Goal: Task Accomplishment & Management: Manage account settings

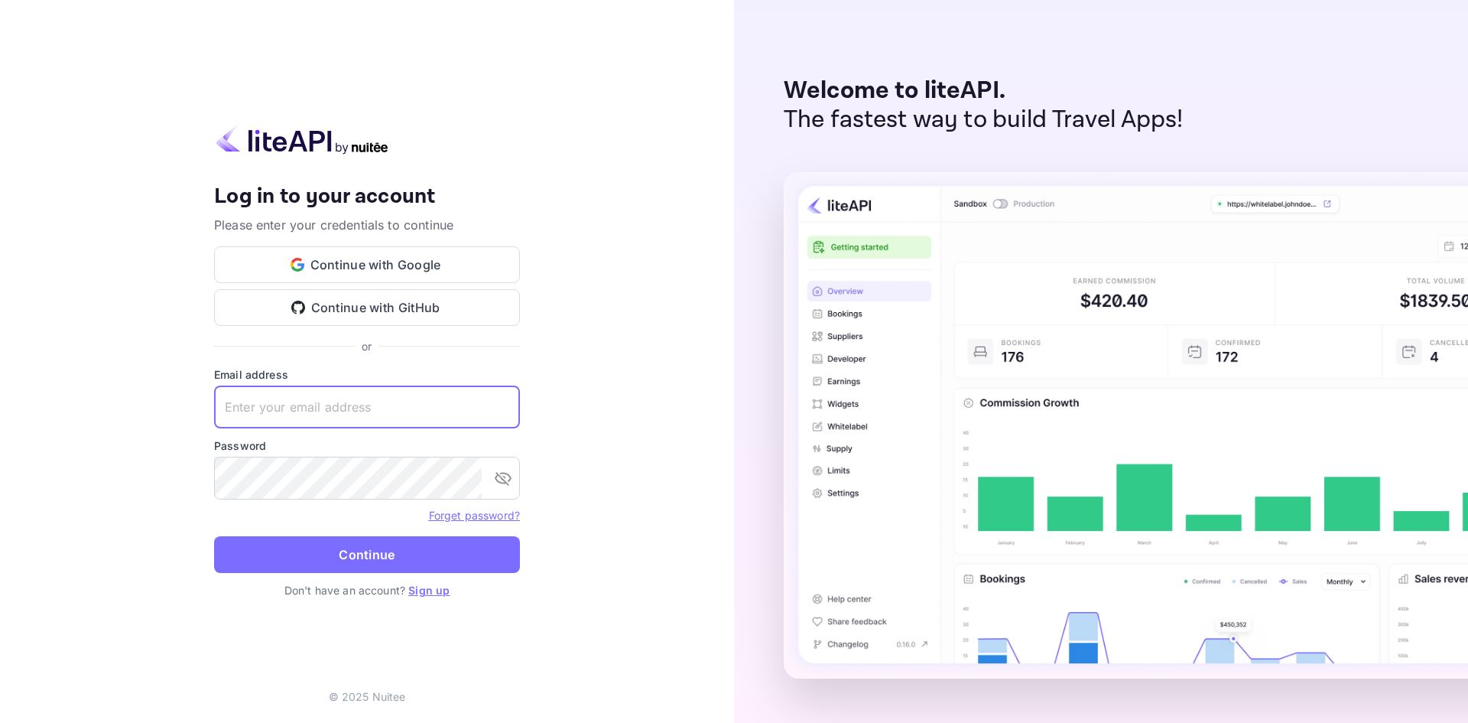
click at [358, 406] on input "text" at bounding box center [367, 406] width 306 height 43
click at [0, 722] on com-1password-button at bounding box center [0, 723] width 0 height 0
click at [436, 255] on button "Continue with Google" at bounding box center [367, 264] width 306 height 37
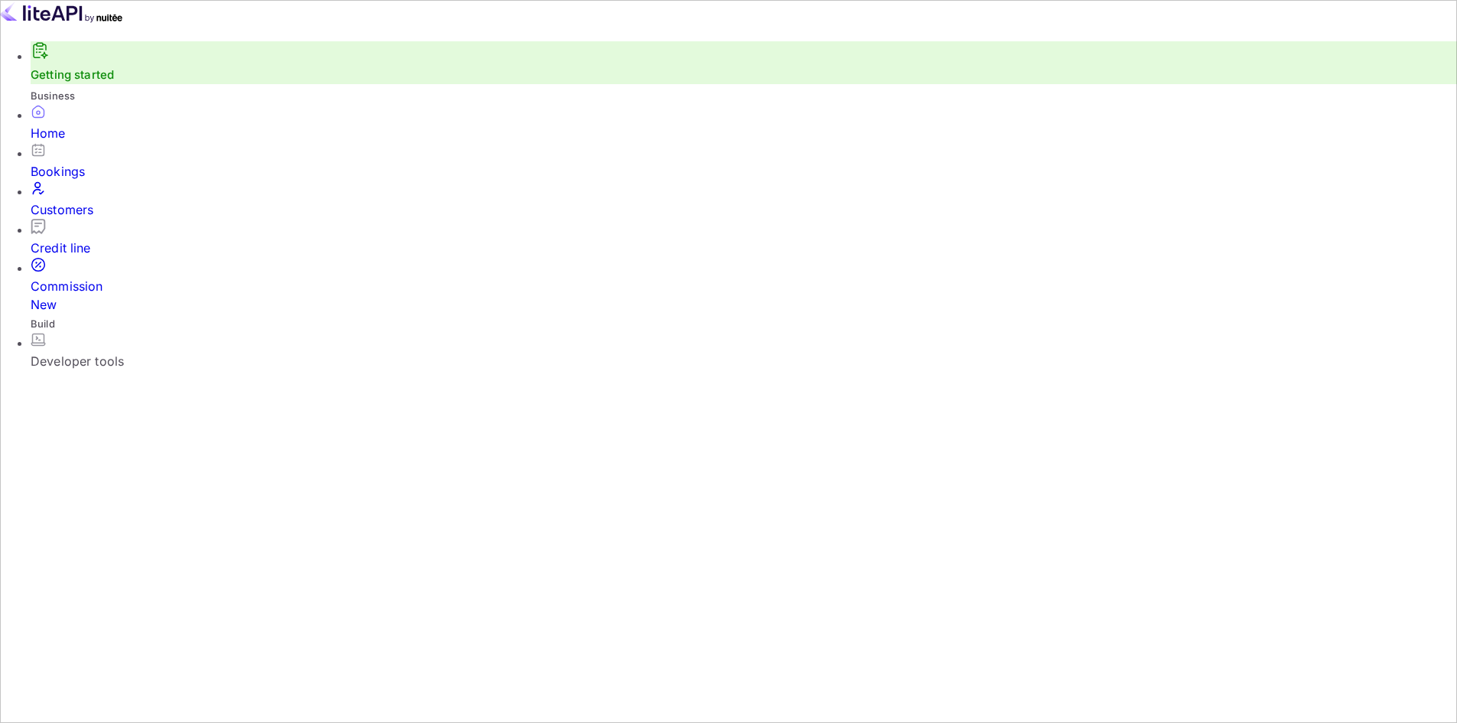
scroll to position [237, 385]
click at [109, 239] on div "Credit line" at bounding box center [744, 248] width 1426 height 18
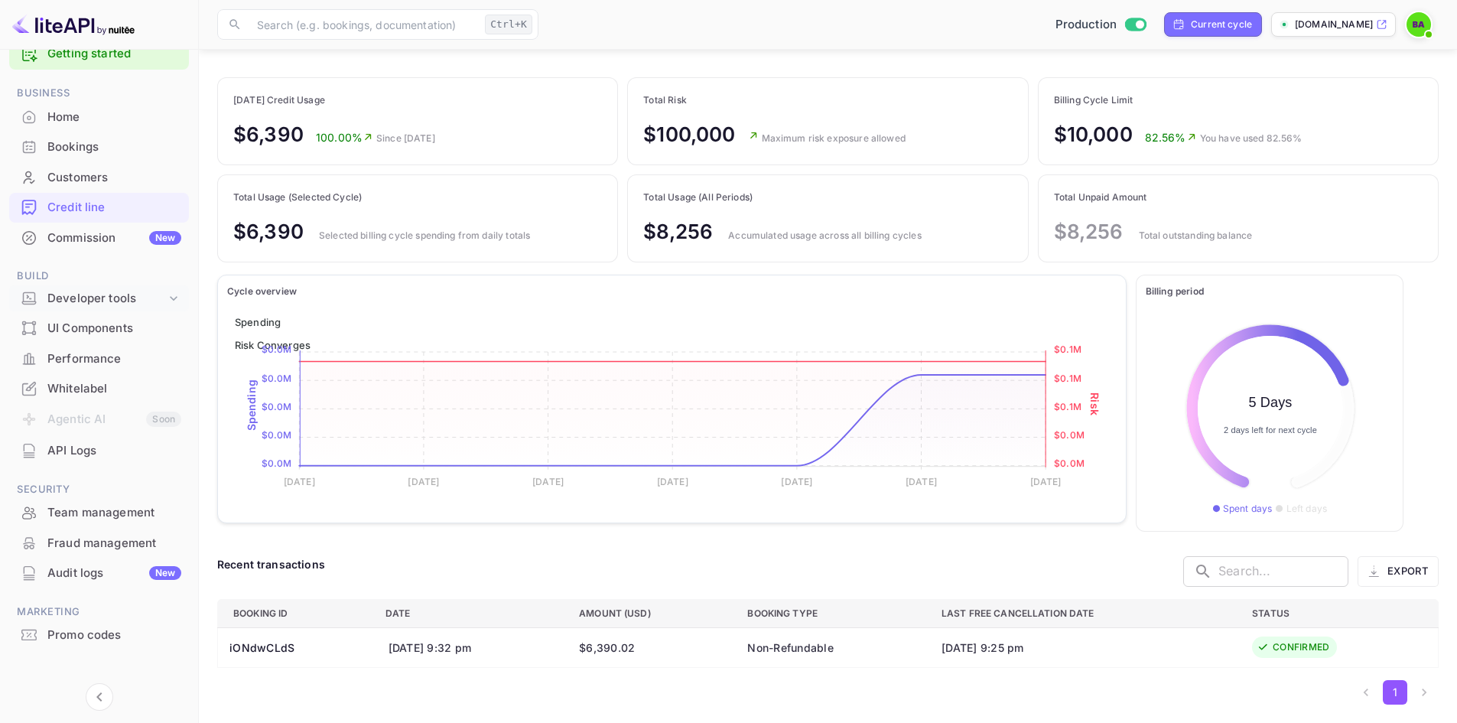
scroll to position [45, 0]
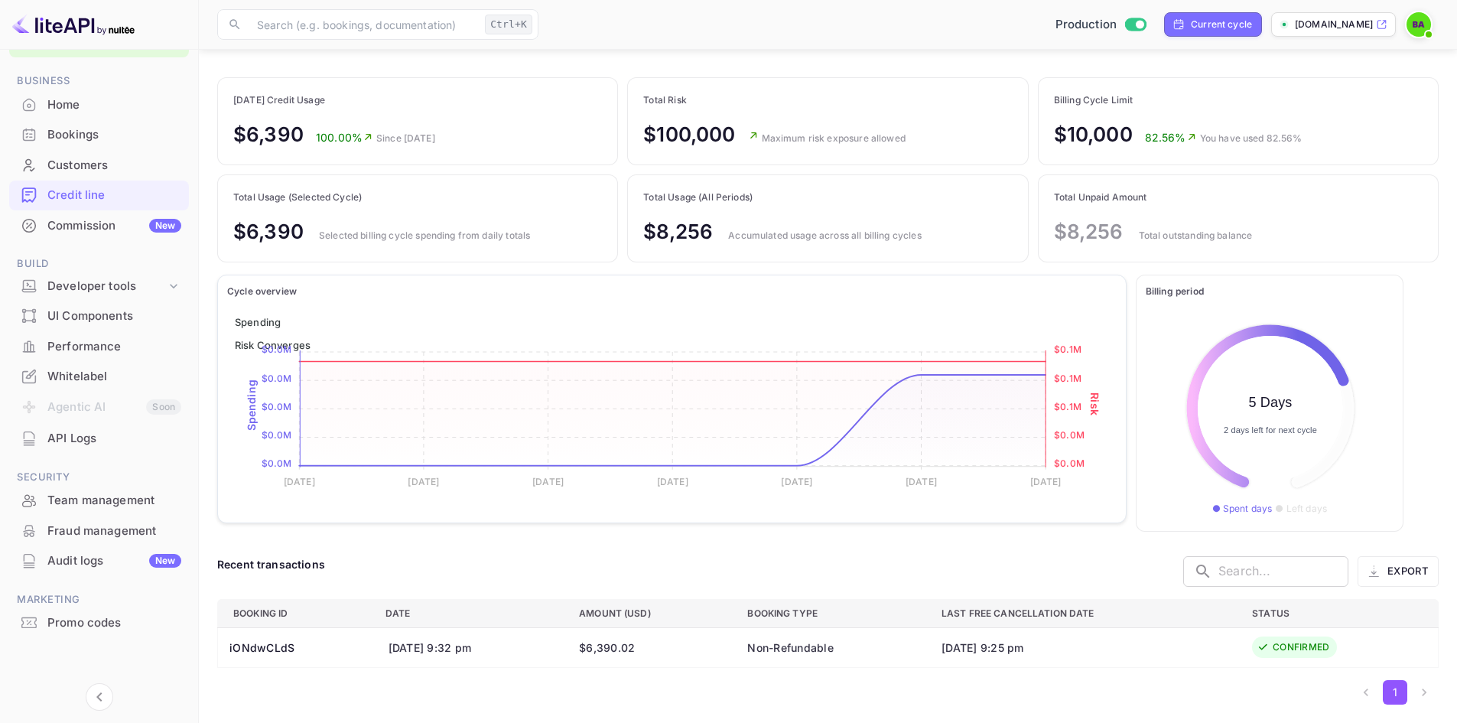
click at [89, 157] on div "Customers" at bounding box center [114, 166] width 134 height 18
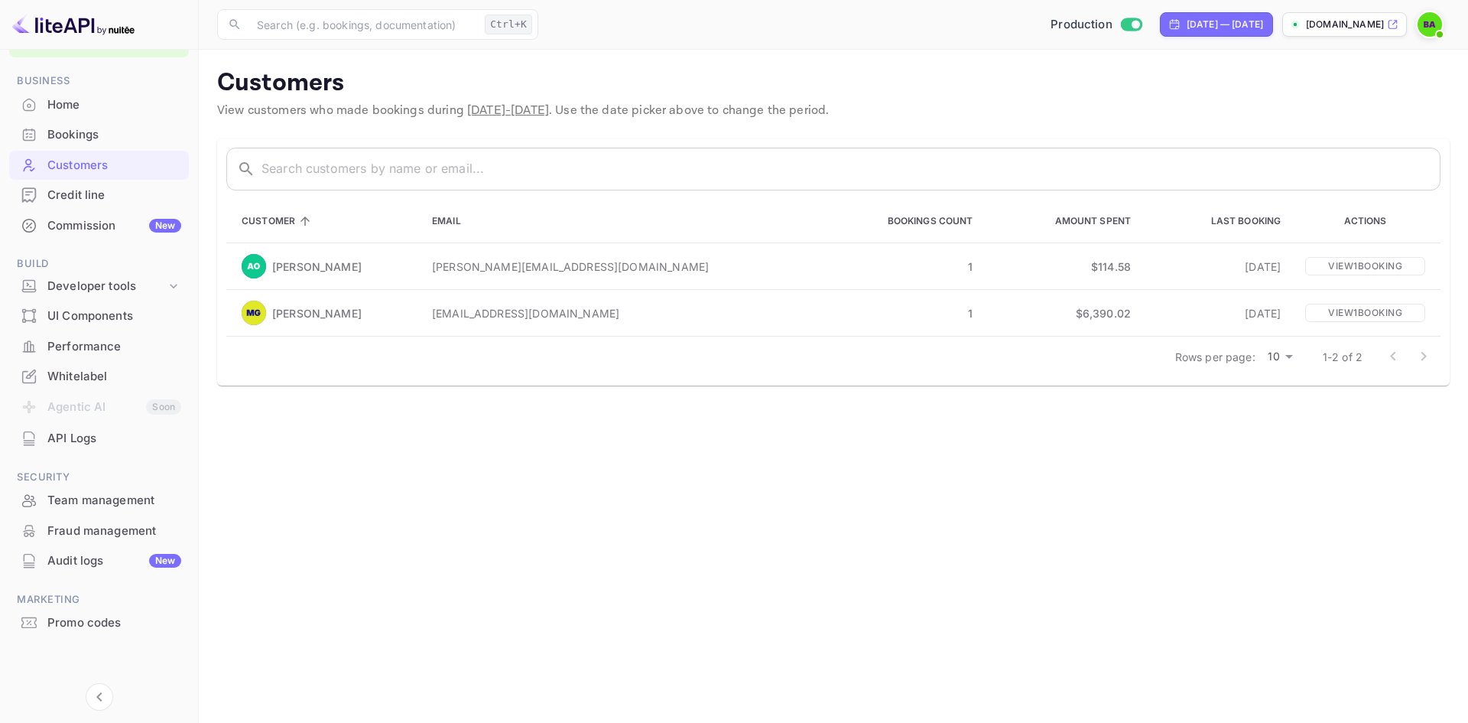
click at [60, 143] on div "Bookings" at bounding box center [114, 135] width 134 height 18
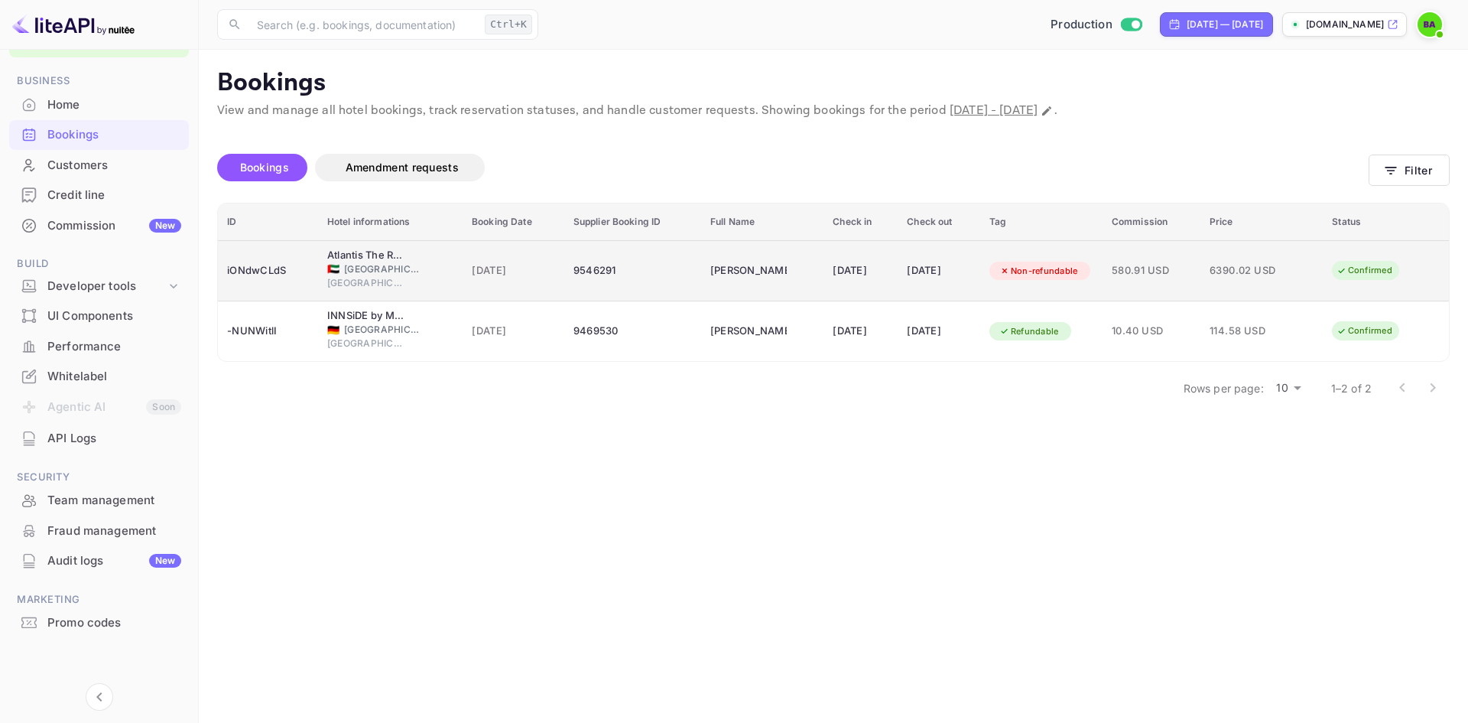
click at [610, 289] on td "9546291" at bounding box center [632, 270] width 137 height 61
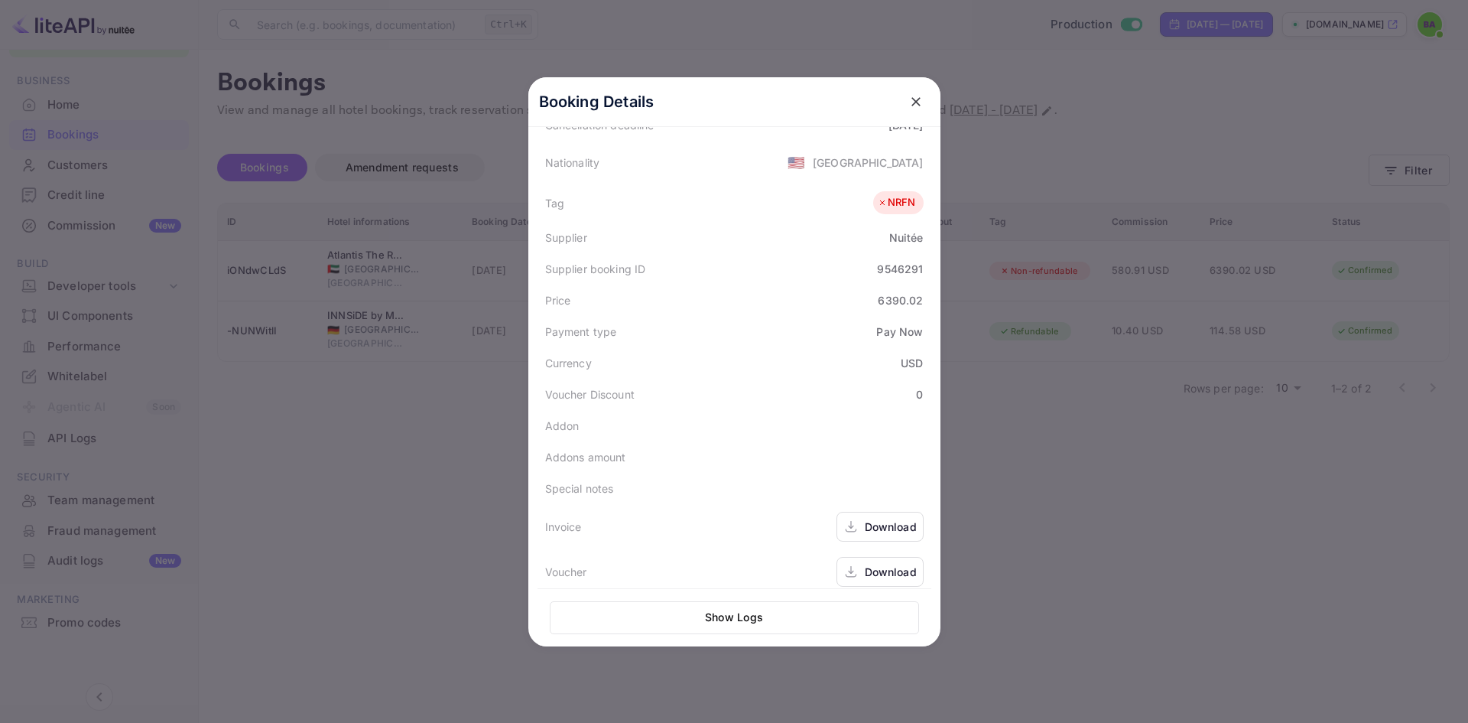
scroll to position [373, 0]
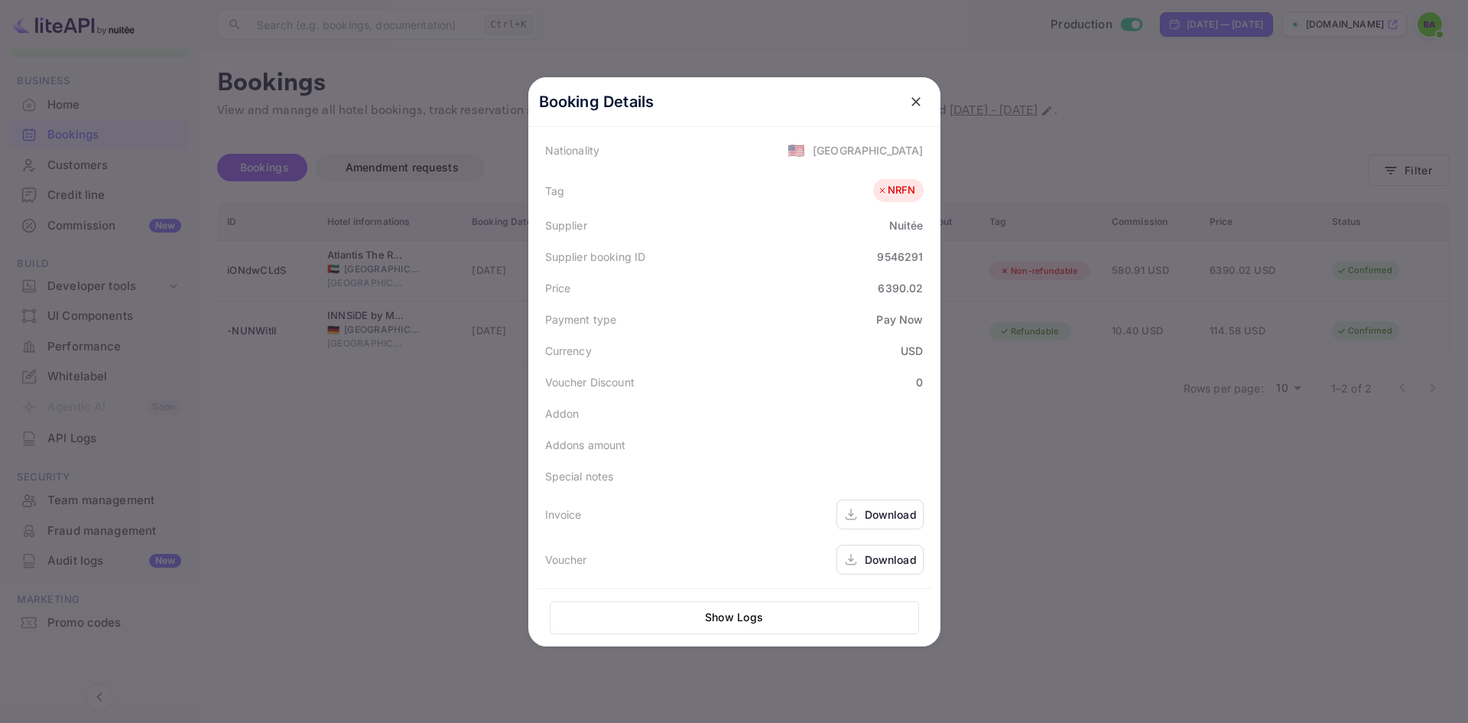
click at [729, 613] on button "Show Logs" at bounding box center [734, 617] width 369 height 33
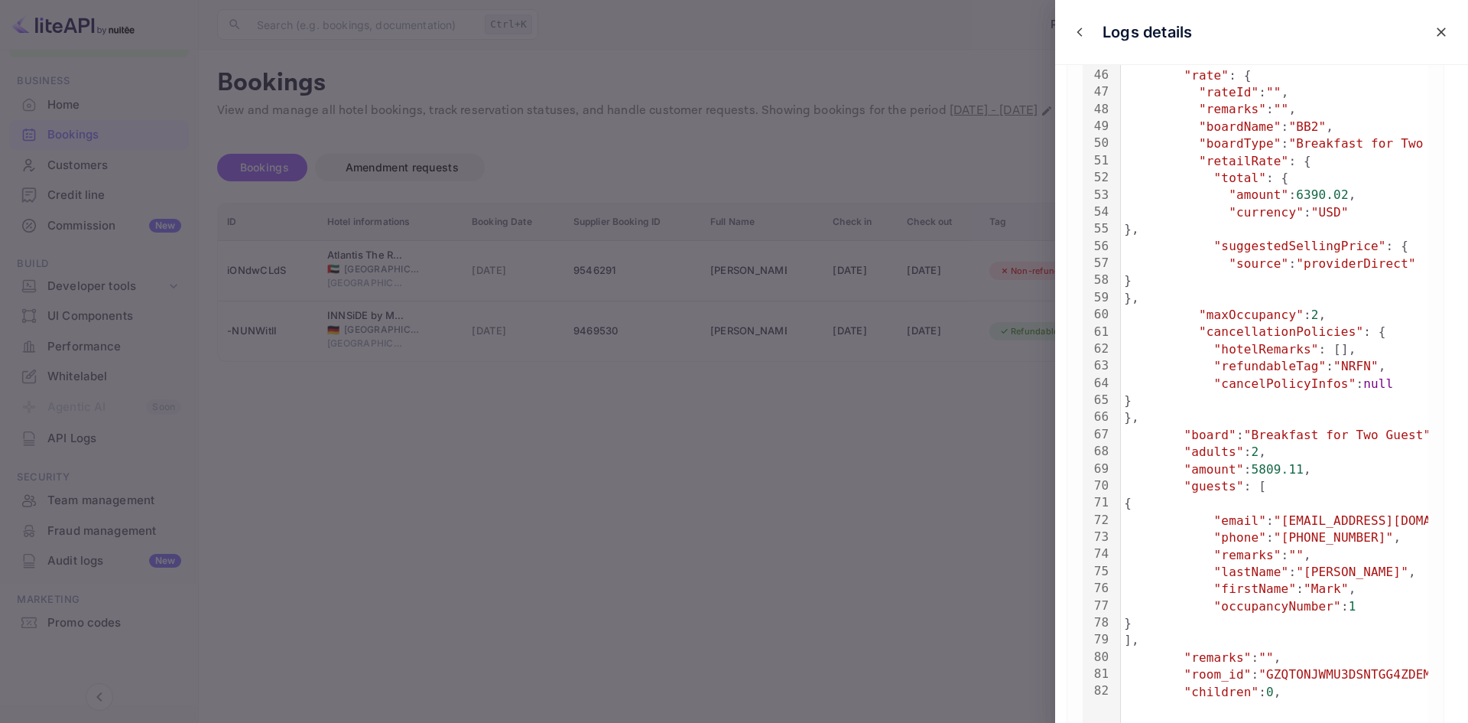
scroll to position [918, 0]
click at [1331, 539] on span ""+12039146087"" at bounding box center [1334, 533] width 120 height 15
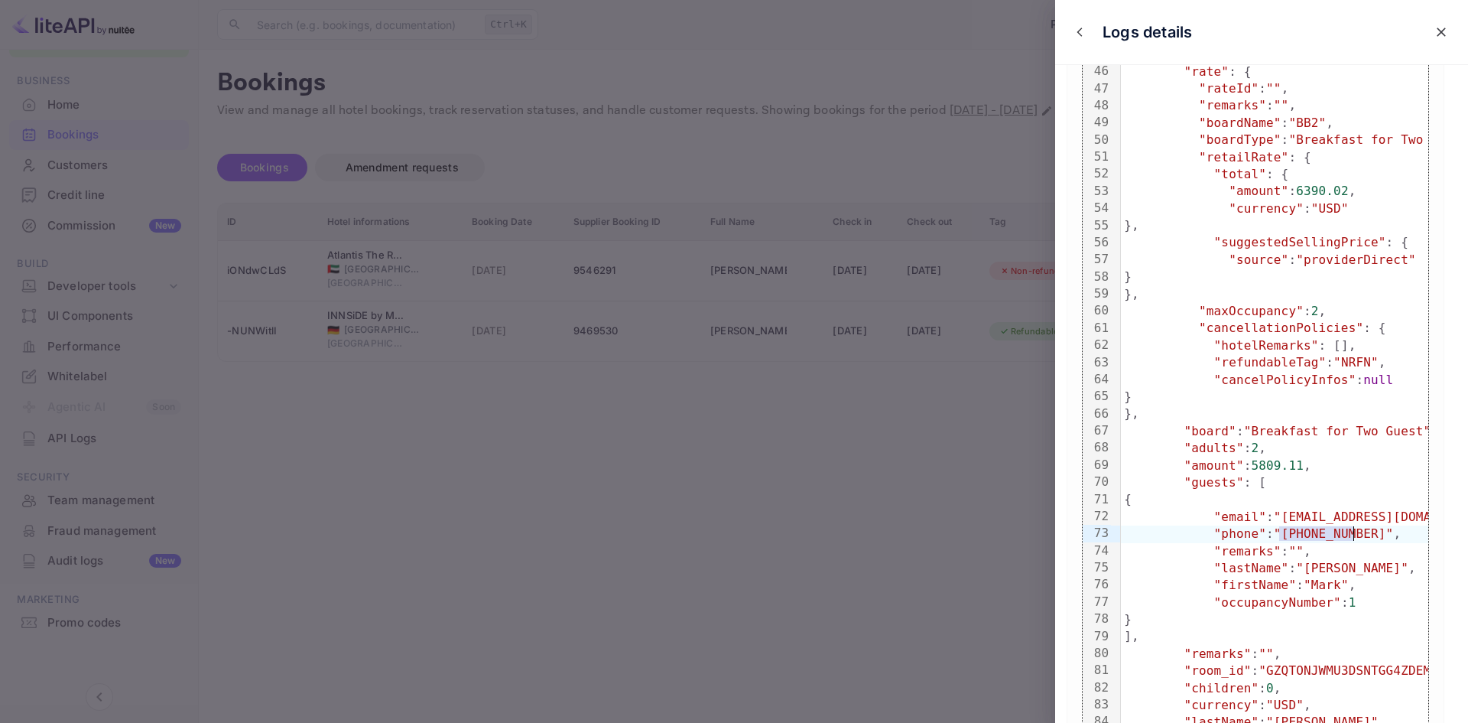
click at [1331, 539] on span ""+12039146087"" at bounding box center [1334, 533] width 120 height 15
drag, startPoint x: 1273, startPoint y: 534, endPoint x: 1353, endPoint y: 532, distance: 79.5
click at [1353, 532] on span ""+12039146087"" at bounding box center [1334, 533] width 120 height 15
copy span "+12039146087"
click at [908, 109] on div at bounding box center [734, 361] width 1468 height 723
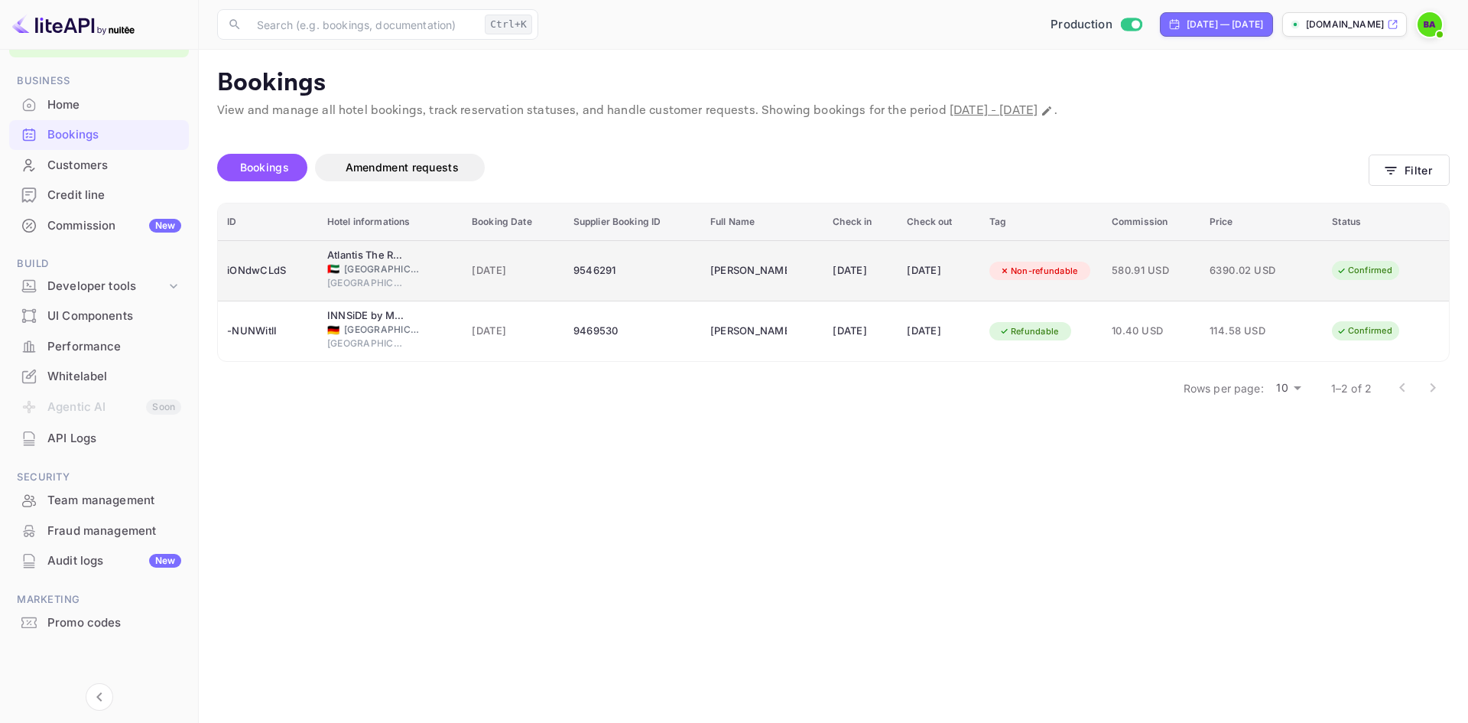
click at [417, 263] on div "🇦🇪 United Arab Emirates" at bounding box center [390, 269] width 126 height 14
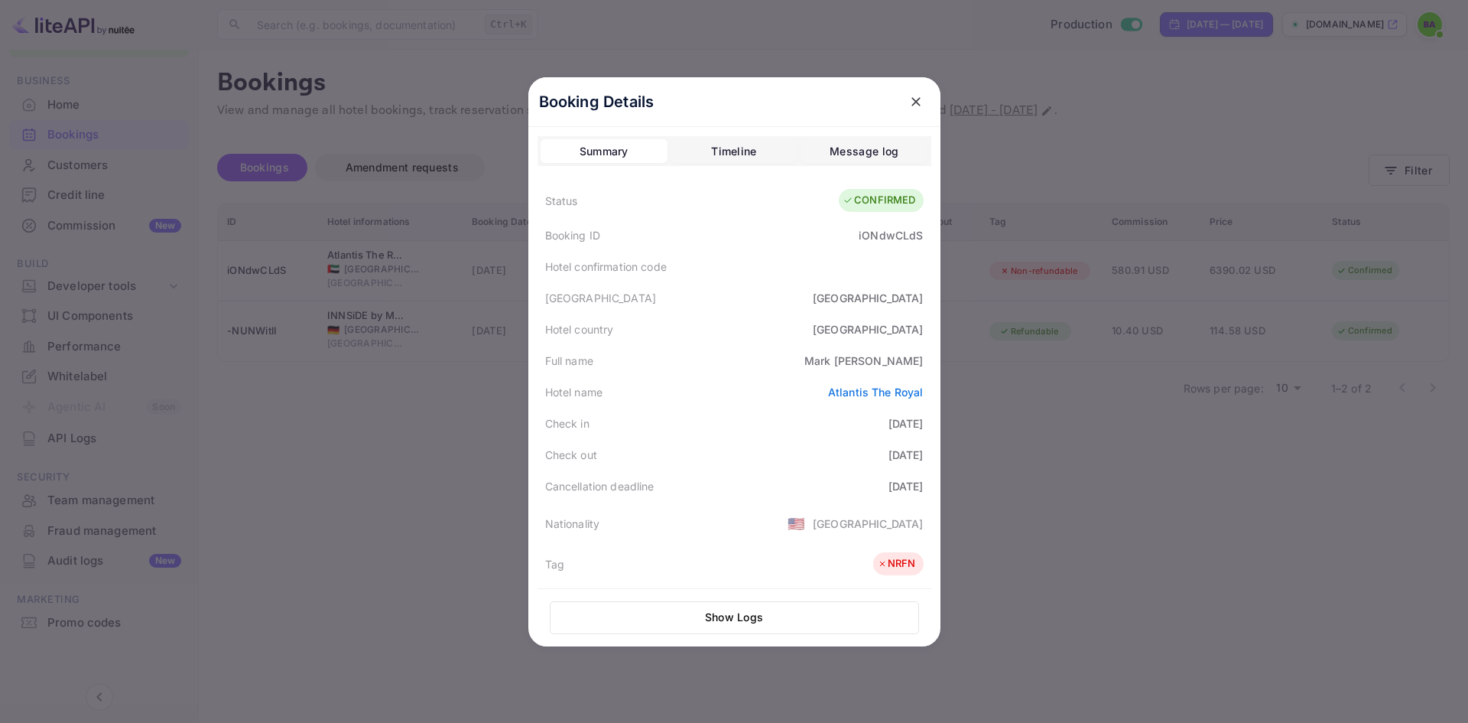
click at [921, 332] on div "Hotel country United Arab Emirates" at bounding box center [735, 329] width 394 height 31
drag, startPoint x: 931, startPoint y: 391, endPoint x: 796, endPoint y: 392, distance: 134.6
click at [796, 392] on div "Booking Details Summary Timeline Message log Status CONFIRMED Booking ID iONdwC…" at bounding box center [734, 361] width 412 height 569
copy link "Atlantis The Royal"
drag, startPoint x: 917, startPoint y: 428, endPoint x: 839, endPoint y: 427, distance: 78.0
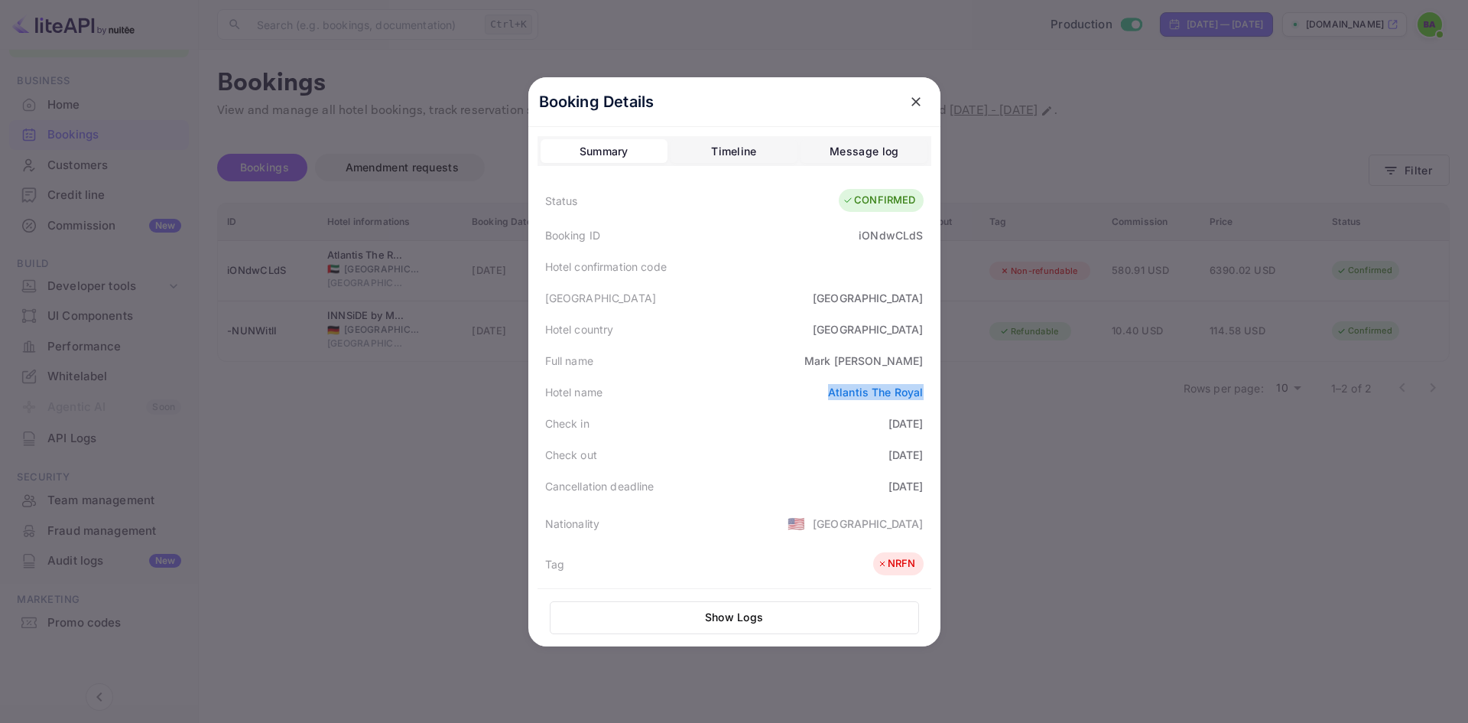
click at [839, 427] on div "Check in 2025-09-26" at bounding box center [735, 423] width 394 height 31
click at [891, 392] on link "Atlantis The Royal" at bounding box center [876, 391] width 96 height 13
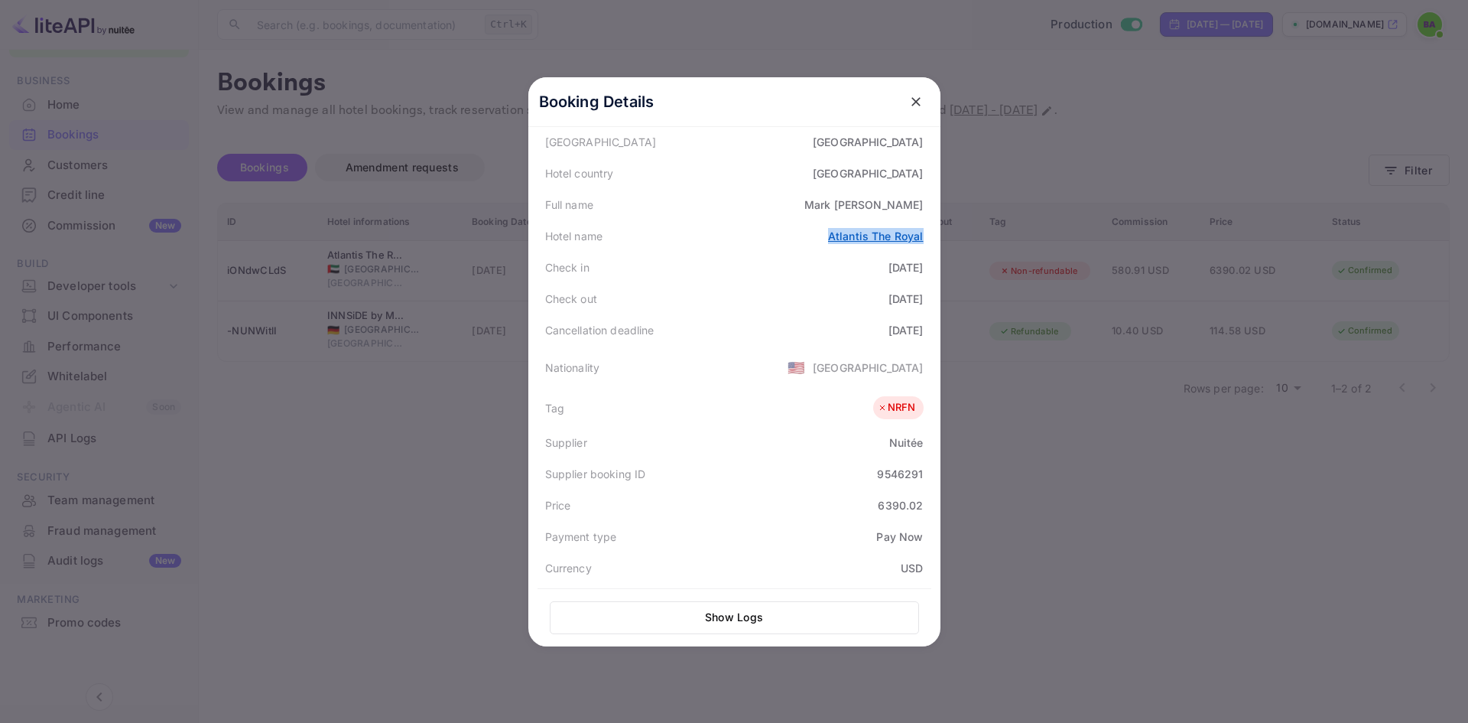
scroll to position [67, 0]
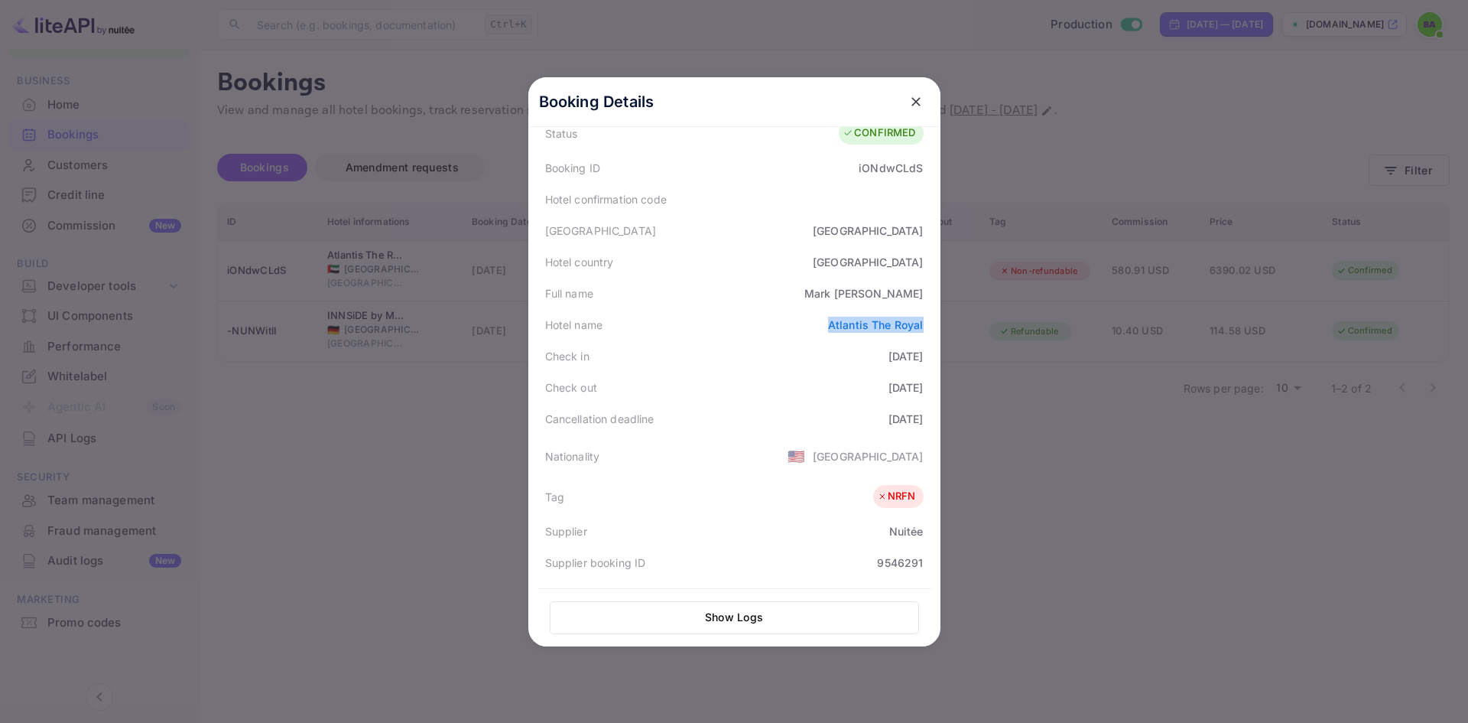
drag, startPoint x: 827, startPoint y: 324, endPoint x: 928, endPoint y: 328, distance: 101.8
click at [928, 328] on div "Booking Details Summary Timeline Message log Status CONFIRMED Booking ID iONdwC…" at bounding box center [734, 294] width 412 height 569
copy link "Atlantis The Royal"
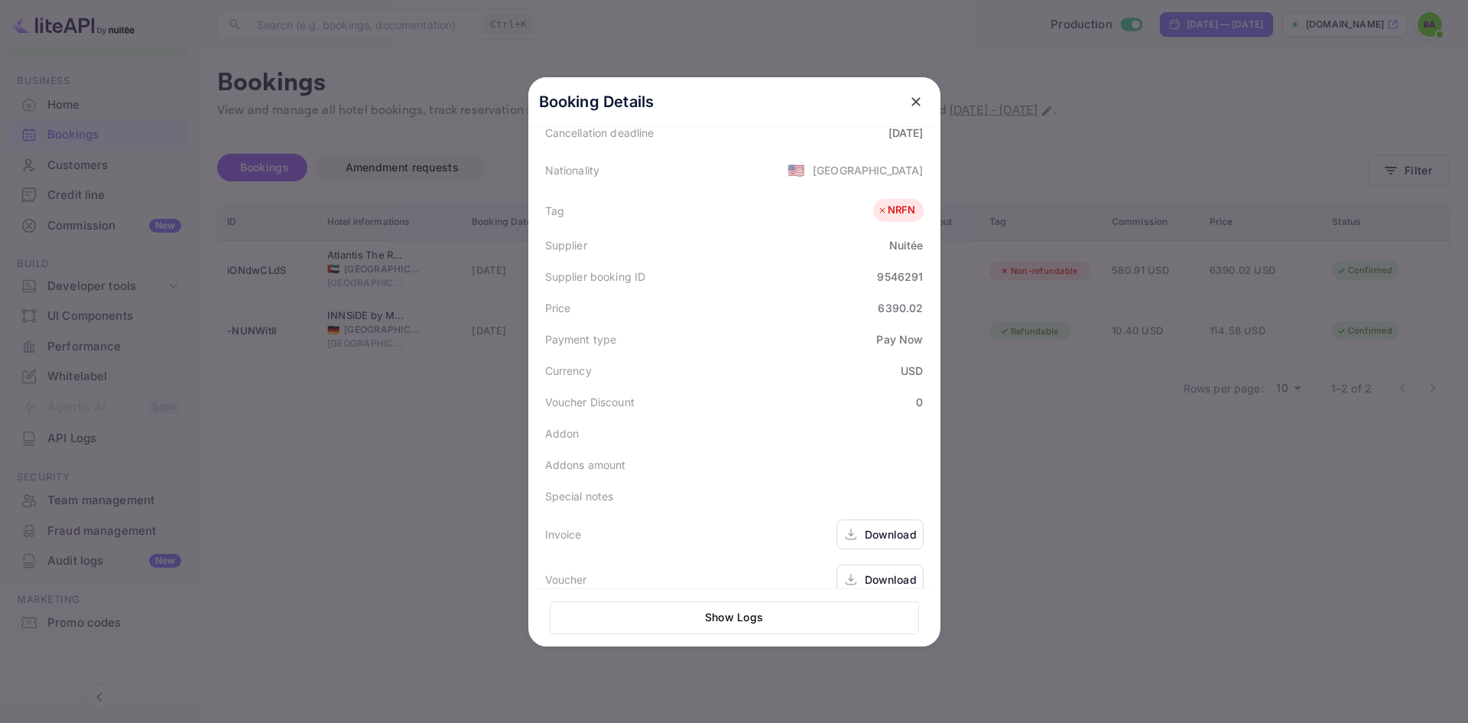
scroll to position [373, 0]
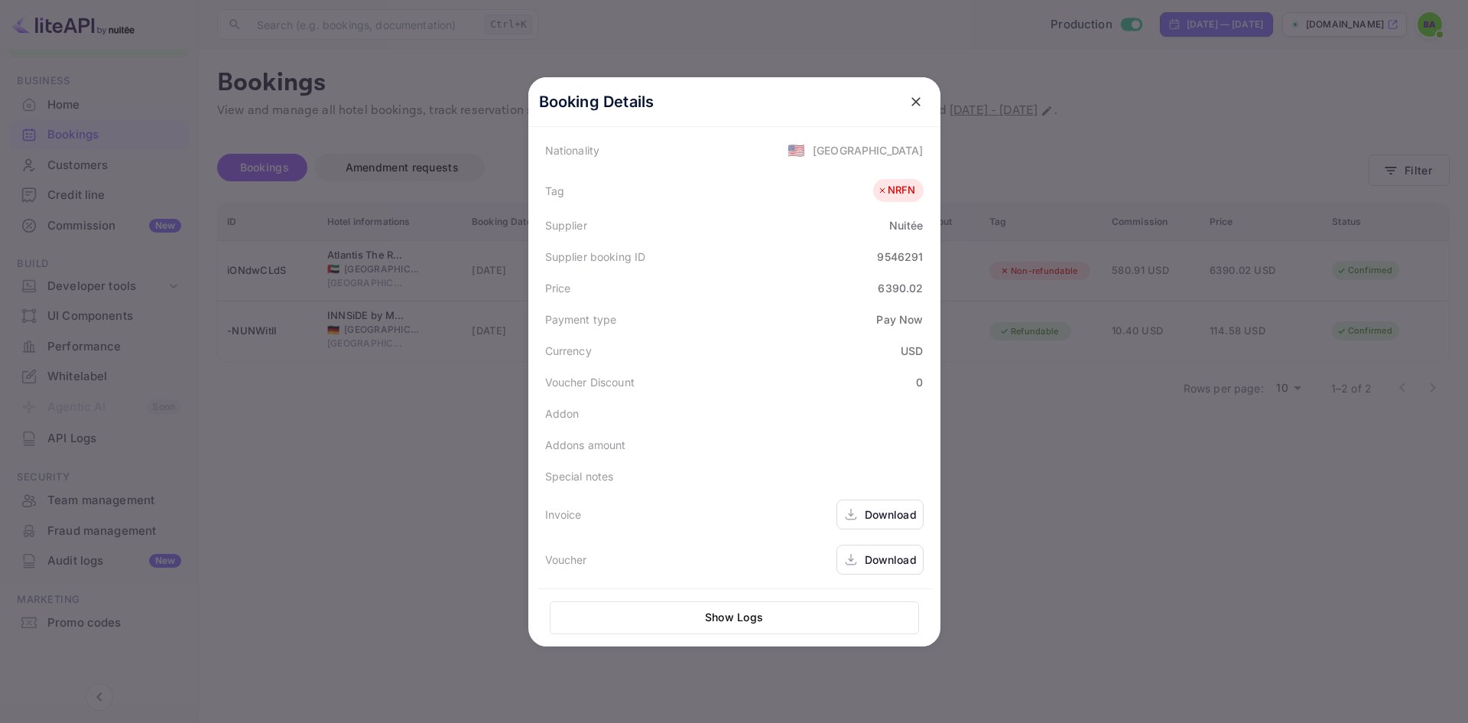
click at [878, 555] on div "Download" at bounding box center [891, 559] width 52 height 16
click at [911, 111] on button "close" at bounding box center [916, 102] width 28 height 28
